Goal: Task Accomplishment & Management: Use online tool/utility

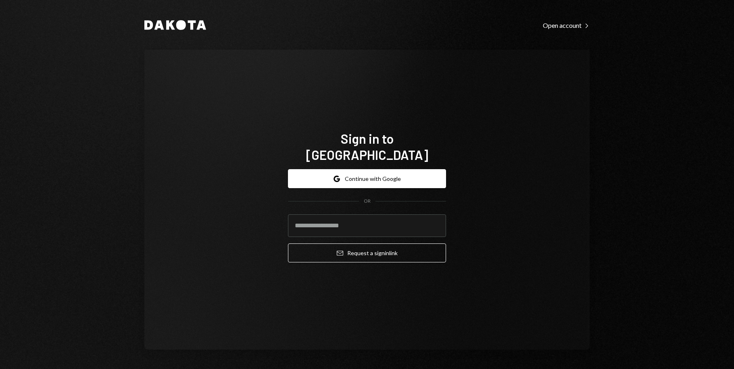
click at [379, 180] on form "Google Continue with Google OR Email Request a sign in link" at bounding box center [367, 215] width 158 height 93
click at [389, 169] on button "Google Continue with Google" at bounding box center [367, 178] width 158 height 19
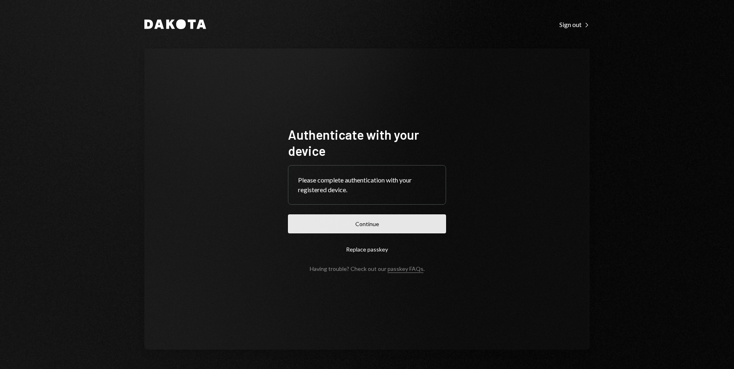
click at [354, 230] on button "Continue" at bounding box center [367, 223] width 158 height 19
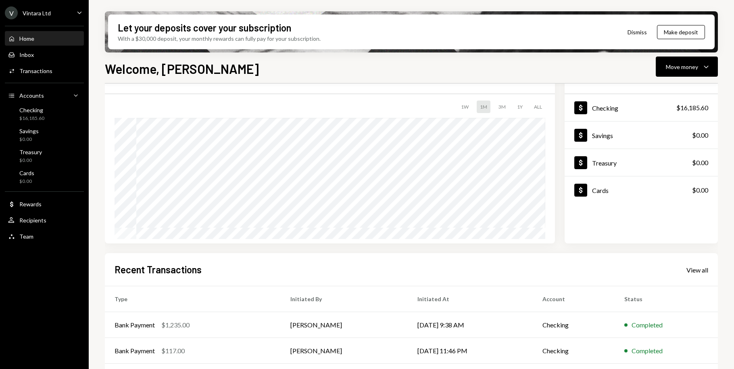
scroll to position [118, 0]
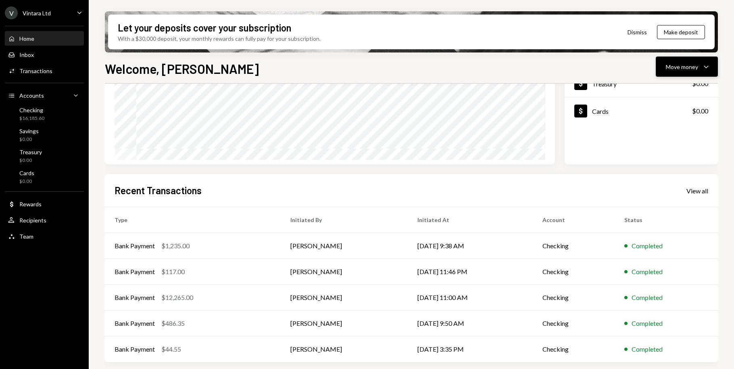
click at [693, 63] on div "Move money" at bounding box center [682, 67] width 32 height 8
click at [658, 93] on div "Send" at bounding box center [680, 91] width 59 height 8
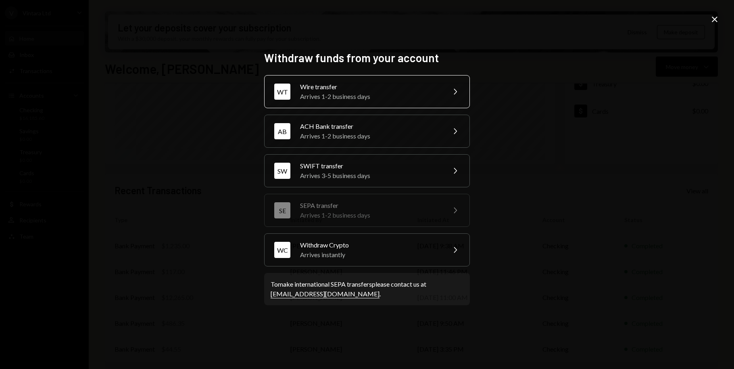
click at [384, 94] on div "Arrives 1-2 business days" at bounding box center [370, 97] width 140 height 10
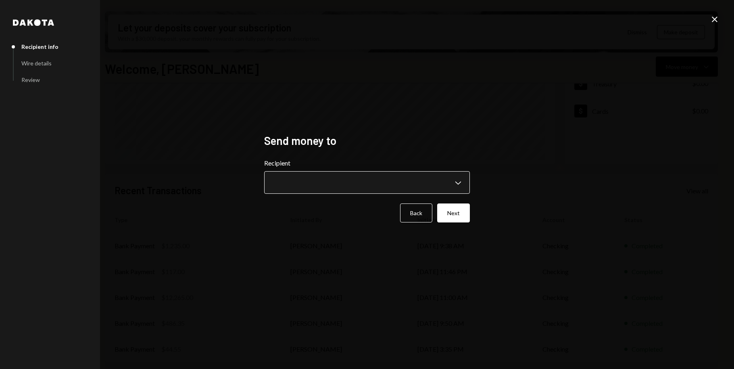
click at [339, 182] on body "V Vintara Ltd Caret Down Home Home Inbox Inbox Activities Transactions Accounts…" at bounding box center [367, 184] width 734 height 369
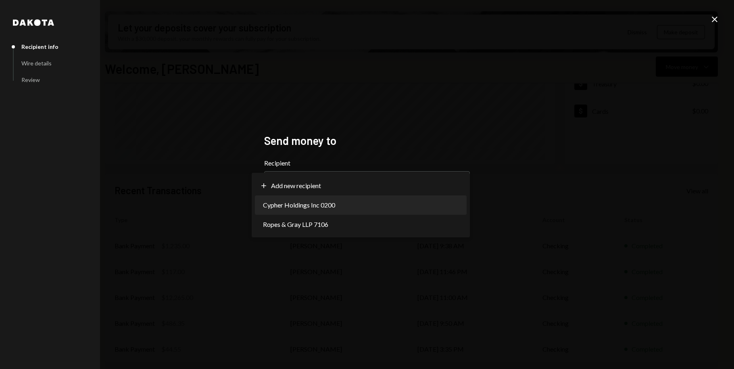
select select "**********"
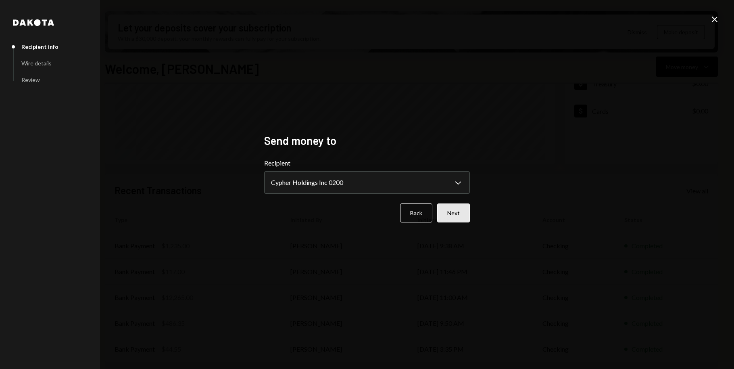
click at [454, 217] on button "Next" at bounding box center [453, 212] width 33 height 19
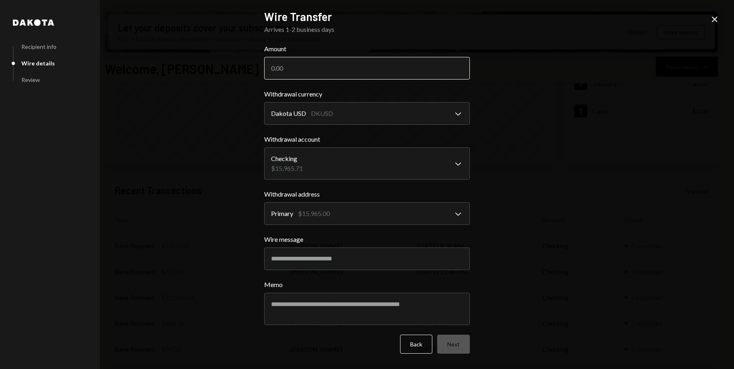
click at [300, 67] on input "Amount" at bounding box center [367, 68] width 206 height 23
type input "195.43"
click at [457, 345] on button "Next" at bounding box center [453, 343] width 33 height 19
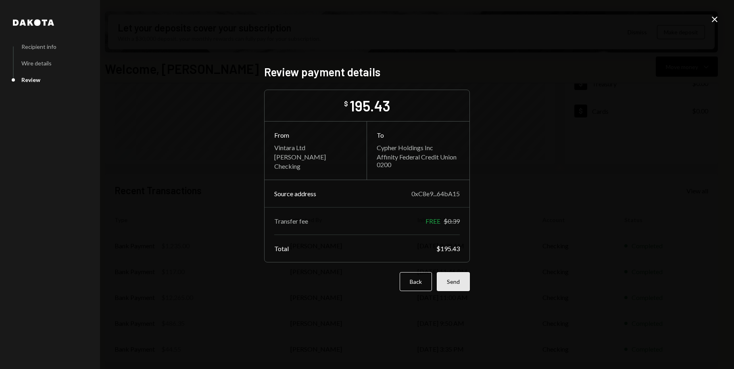
click at [456, 281] on button "Send" at bounding box center [453, 281] width 33 height 19
